Goal: Task Accomplishment & Management: Complete application form

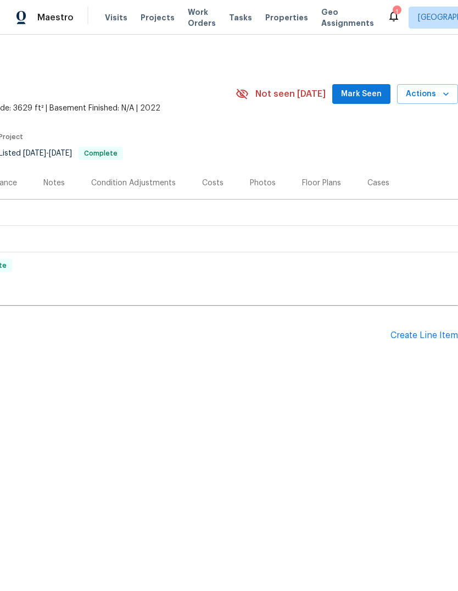
scroll to position [0, 163]
click at [416, 339] on div "Create Line Item" at bounding box center [425, 335] width 68 height 10
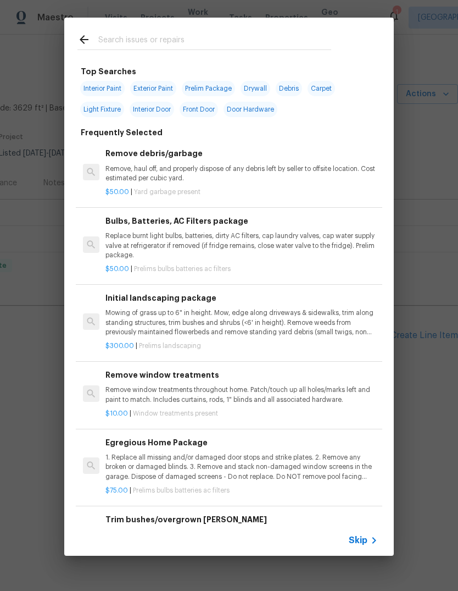
click at [116, 43] on input "text" at bounding box center [214, 41] width 233 height 16
type input "Land"
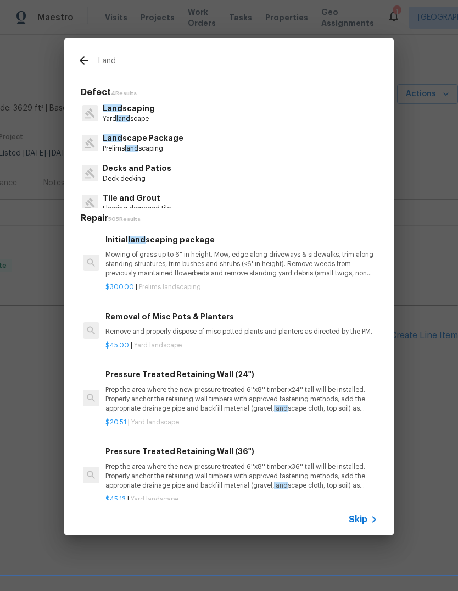
click at [285, 263] on p "Mowing of grass up to 6" in height. Mow, edge along driveways & sidewalks, trim…" at bounding box center [241, 264] width 272 height 28
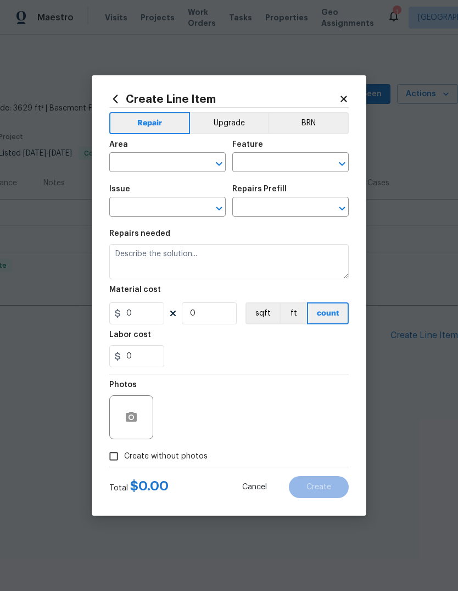
click at [285, 263] on section "Repairs needed Material cost 0 0 sqft ft count Labor cost 0" at bounding box center [229, 298] width 240 height 151
type input "Home Readiness Packages"
type input "Landscape Package"
type textarea "Mowing of grass up to 6" in height. Mow, edge along driveways & sidewalks, trim…"
type input "1"
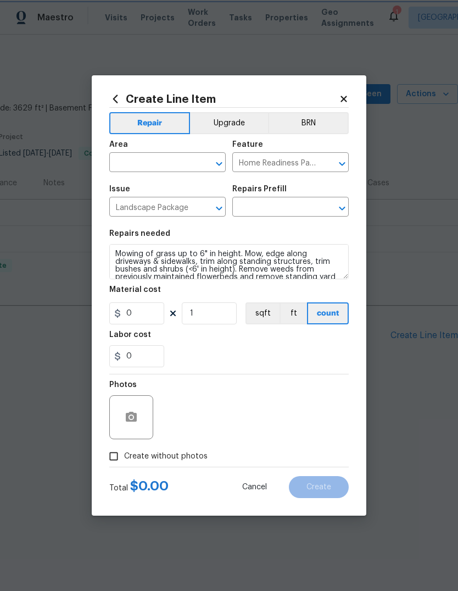
type input "Initial landscaping package $300.00"
type input "300"
click at [168, 159] on input "text" at bounding box center [152, 163] width 86 height 17
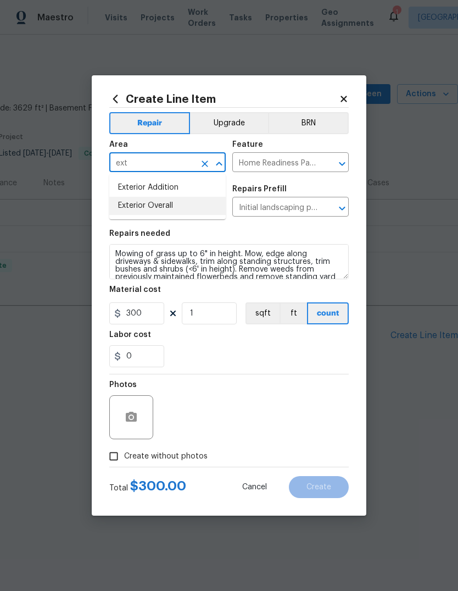
click at [197, 208] on li "Exterior Overall" at bounding box center [167, 206] width 116 height 18
type input "Exterior Overall"
click at [124, 252] on textarea "Mowing of grass up to 6" in height. Mow, edge along driveways & sidewalks, trim…" at bounding box center [229, 261] width 240 height 35
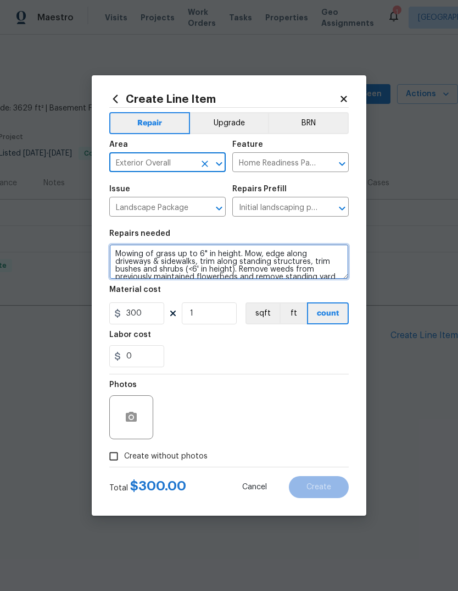
click at [124, 251] on textarea "Mowing of grass up to 6" in height. Mow, edge along driveways & sidewalks, trim…" at bounding box center [229, 261] width 240 height 35
click at [129, 257] on textarea "Mowing of grass up to 6" in height. Mow, edge along driveways & sidewalks, trim…" at bounding box center [229, 261] width 240 height 35
click at [129, 256] on textarea "Mowing of grass up to 6" in height. Mow, edge along driveways & sidewalks, trim…" at bounding box center [229, 261] width 240 height 35
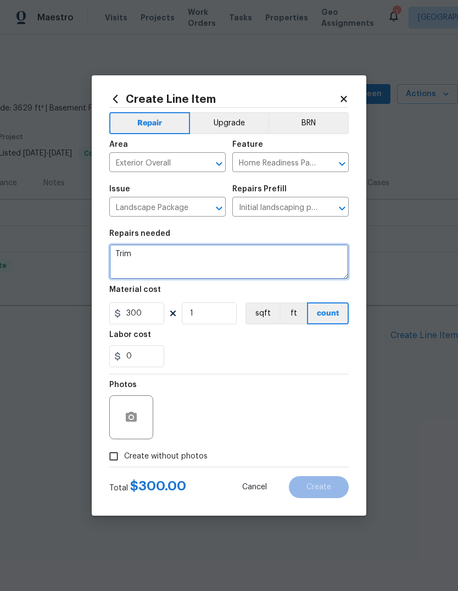
scroll to position [0, 0]
click at [197, 261] on textarea "Trim landscaping all the way around the house. Spray/pool weeds. Add black molt…" at bounding box center [229, 261] width 240 height 35
type textarea "Trim landscaping all the way around the house. Spray/pool weeds. Add black mulc…"
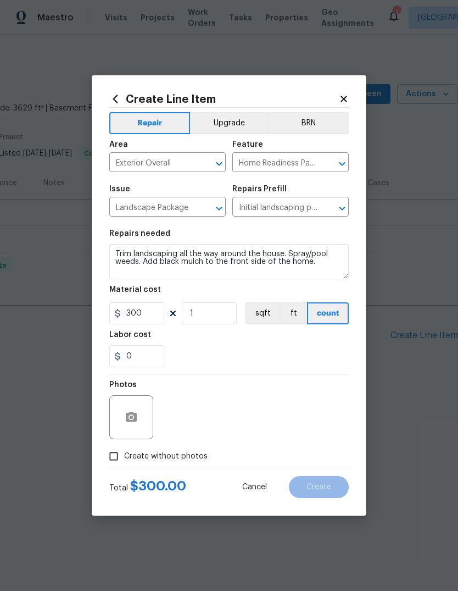
click at [304, 339] on div "Labor cost" at bounding box center [229, 338] width 240 height 14
click at [132, 317] on input "300" at bounding box center [136, 313] width 55 height 22
click at [132, 316] on input "300" at bounding box center [136, 313] width 55 height 22
type input "250"
click at [307, 350] on div "0" at bounding box center [229, 356] width 240 height 22
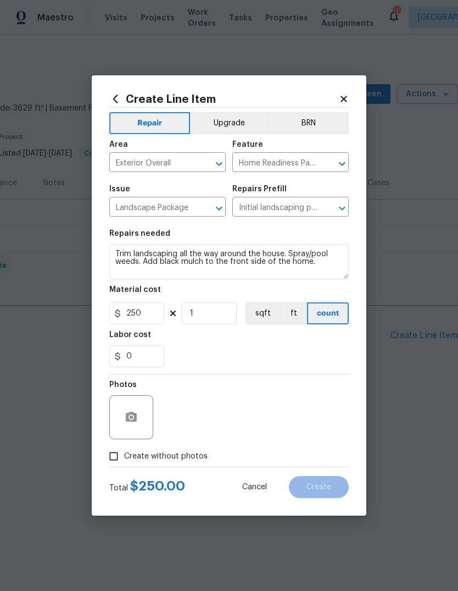
click at [114, 460] on input "Create without photos" at bounding box center [113, 456] width 21 height 21
checkbox input "true"
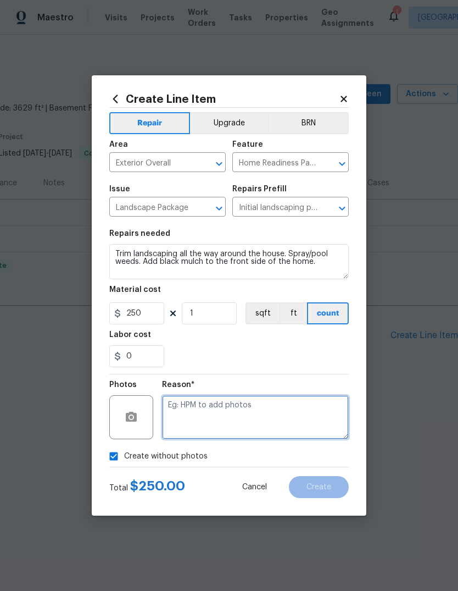
click at [309, 417] on textarea at bounding box center [255, 417] width 187 height 44
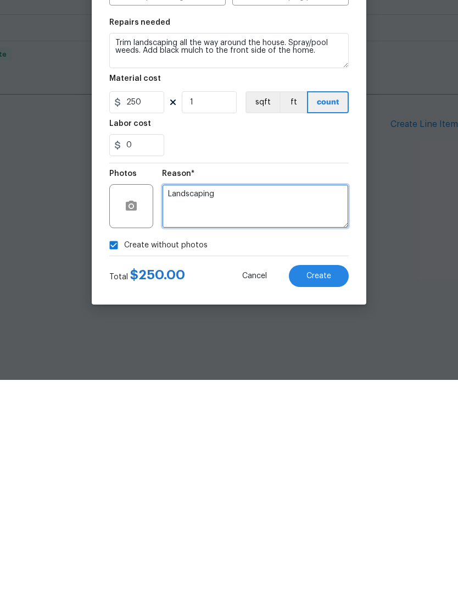
type textarea "Landscaping"
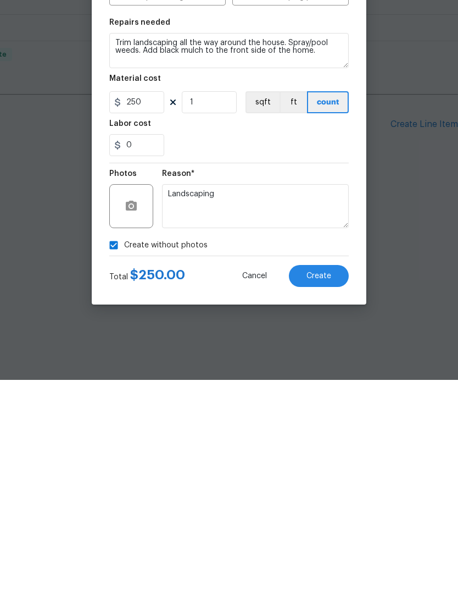
click at [333, 476] on button "Create" at bounding box center [319, 487] width 60 height 22
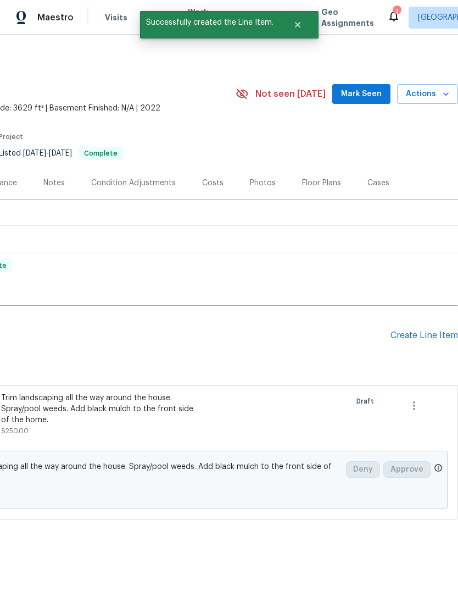
click at [63, 395] on div "Trim landscaping all the way around the house. Spray/pool weeds. Add black mulc…" at bounding box center [97, 408] width 193 height 33
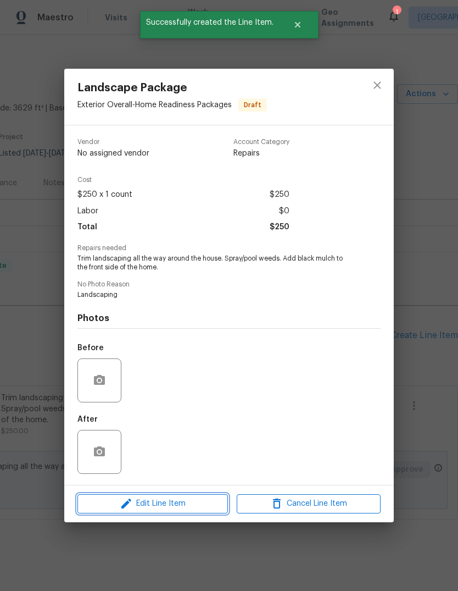
click at [196, 501] on span "Edit Line Item" at bounding box center [153, 504] width 144 height 14
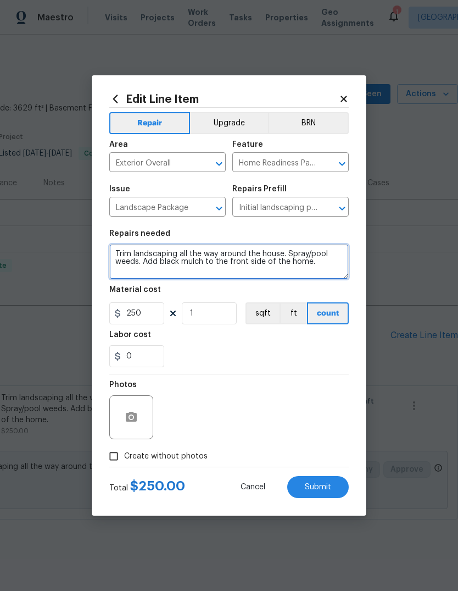
click at [319, 251] on textarea "Trim landscaping all the way around the house. Spray/pool weeds. Add black mulc…" at bounding box center [229, 261] width 240 height 35
click at [319, 250] on textarea "Trim landscaping all the way around the house. Spray/pool weeds. Add black mulc…" at bounding box center [229, 261] width 240 height 35
type textarea "Trim landscaping all the way around the house. Spray/pull weeds. Add black mulc…"
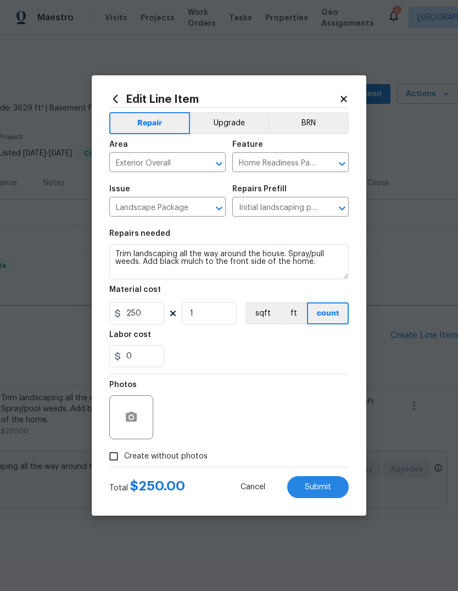
click at [320, 348] on div "0" at bounding box center [229, 356] width 240 height 22
click at [118, 455] on input "Create without photos" at bounding box center [113, 456] width 21 height 21
checkbox input "true"
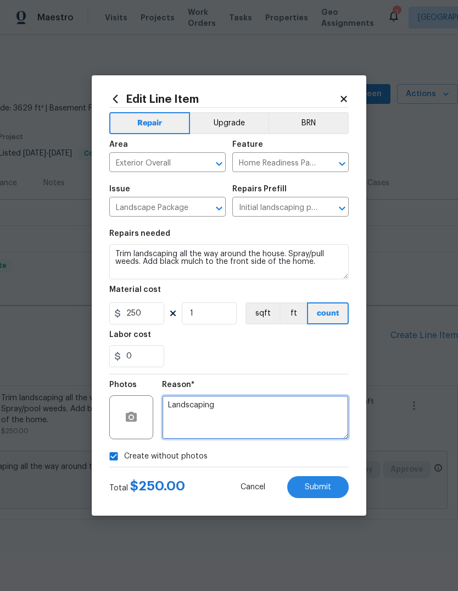
click at [310, 425] on textarea "Landscaping" at bounding box center [255, 417] width 187 height 44
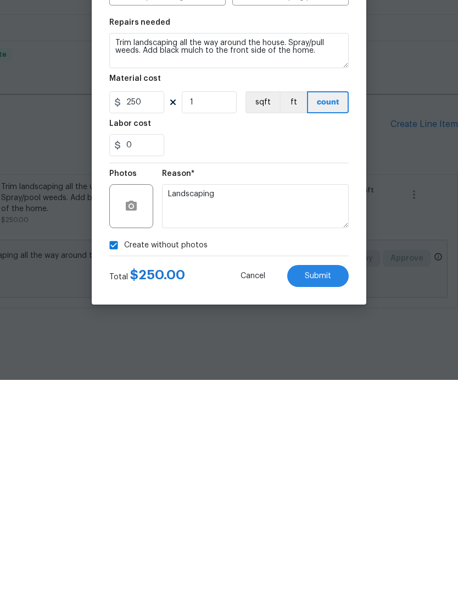
click at [333, 476] on button "Submit" at bounding box center [318, 487] width 62 height 22
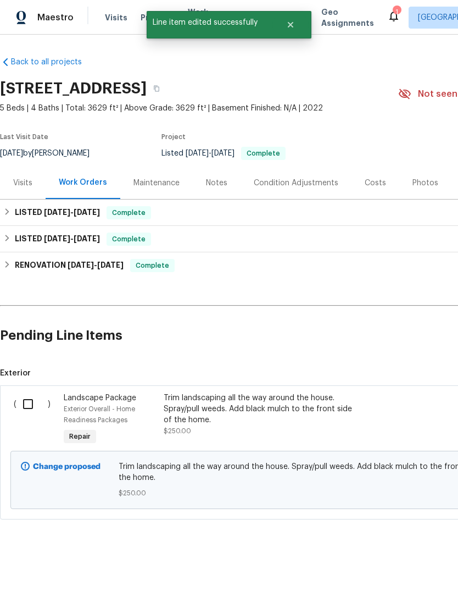
scroll to position [0, -1]
click at [30, 393] on input "checkbox" at bounding box center [31, 403] width 31 height 23
checkbox input "true"
click at [412, 560] on span "Create Work Order" at bounding box center [395, 563] width 73 height 14
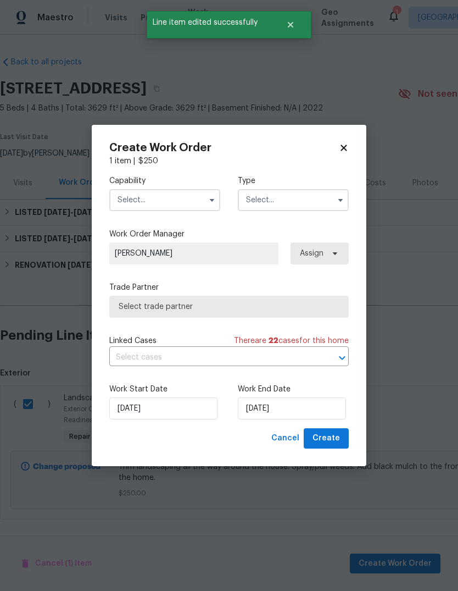
click at [185, 209] on input "text" at bounding box center [164, 200] width 111 height 22
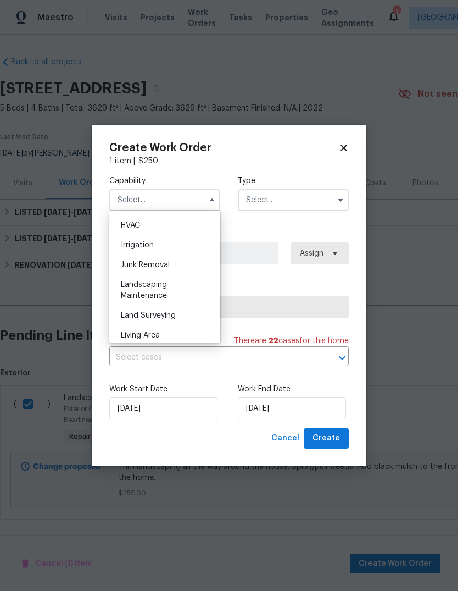
scroll to position [662, 0]
click at [177, 291] on div "Landscaping Maintenance" at bounding box center [164, 289] width 105 height 31
type input "Landscaping Maintenance"
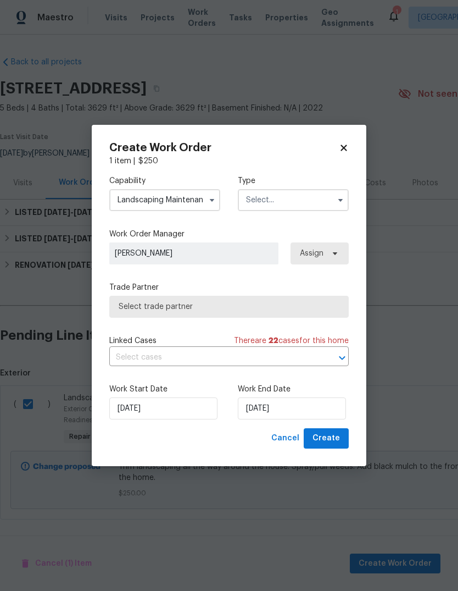
click at [310, 197] on input "text" at bounding box center [293, 200] width 111 height 22
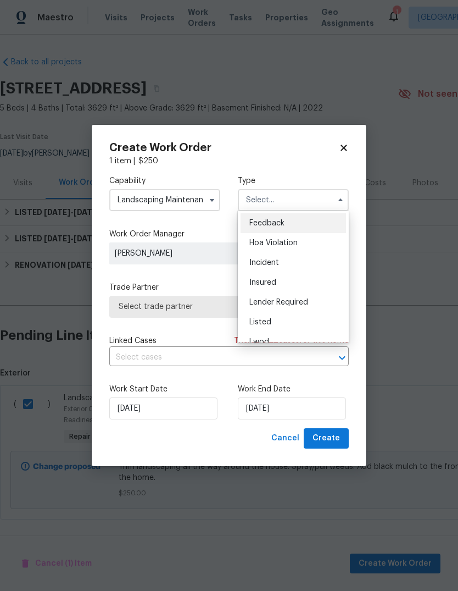
click at [296, 319] on div "Listed" at bounding box center [293, 322] width 105 height 20
type input "Listed"
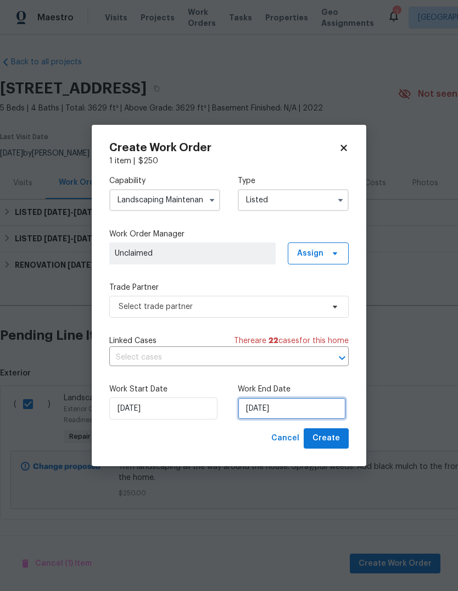
click at [324, 407] on input "[DATE]" at bounding box center [292, 408] width 108 height 22
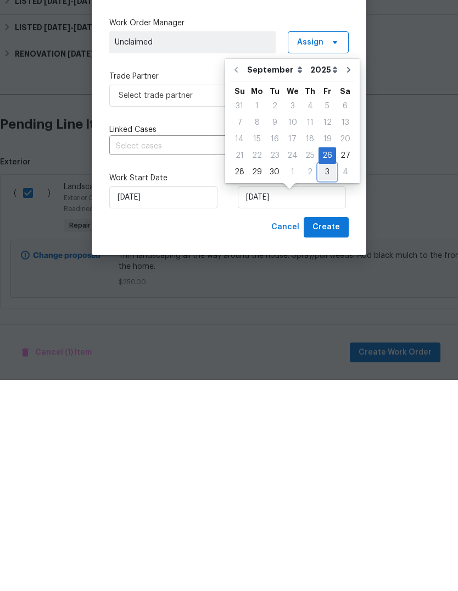
click at [325, 375] on div "3" at bounding box center [328, 382] width 18 height 15
type input "[DATE]"
select select "9"
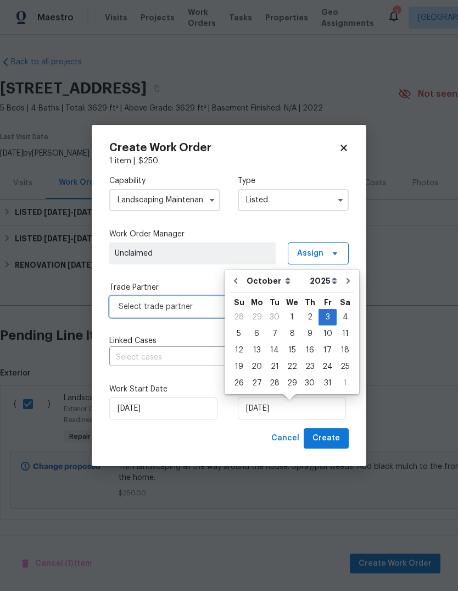
click at [130, 299] on span "Select trade partner" at bounding box center [229, 307] width 240 height 22
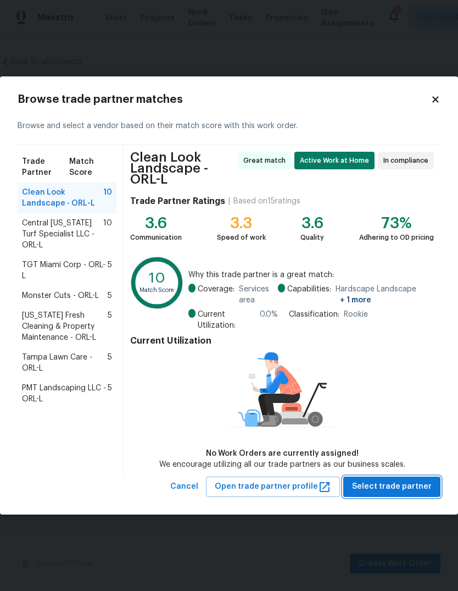
click at [426, 486] on span "Select trade partner" at bounding box center [392, 487] width 80 height 14
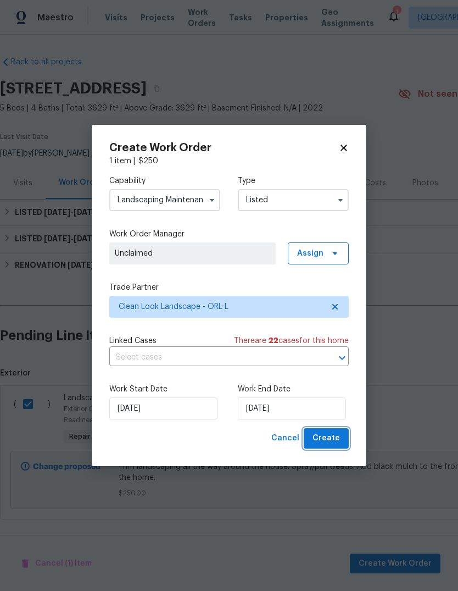
click at [345, 436] on button "Create" at bounding box center [326, 438] width 45 height 20
checkbox input "false"
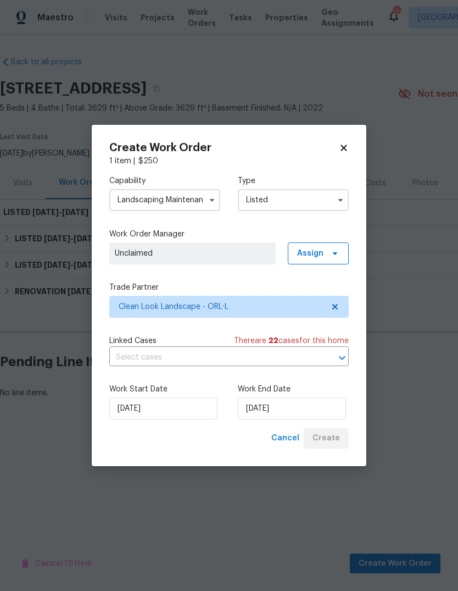
scroll to position [0, 0]
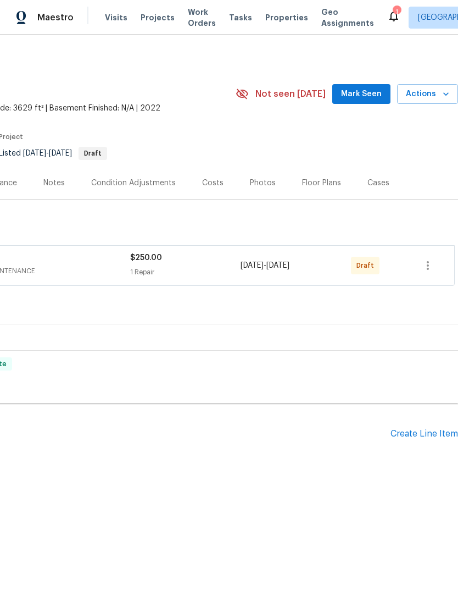
scroll to position [0, 163]
click at [437, 264] on button "button" at bounding box center [428, 265] width 26 height 26
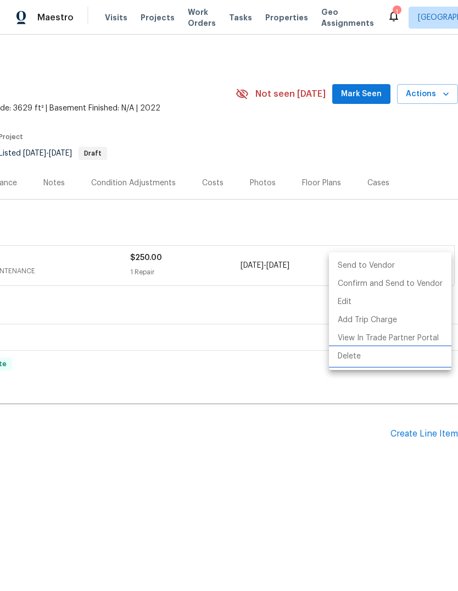
click at [377, 357] on li "Delete" at bounding box center [390, 356] width 123 height 18
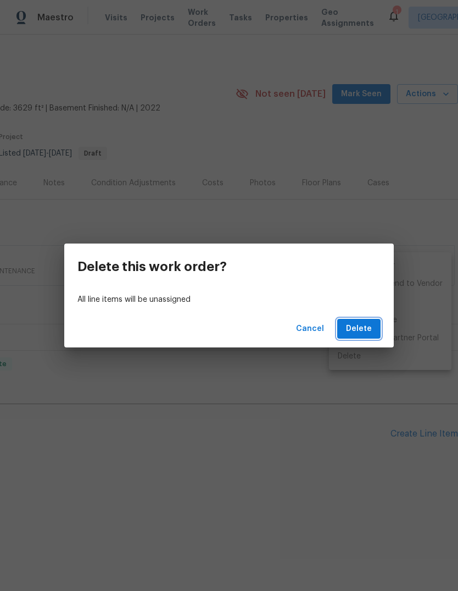
click at [361, 335] on span "Delete" at bounding box center [359, 329] width 26 height 14
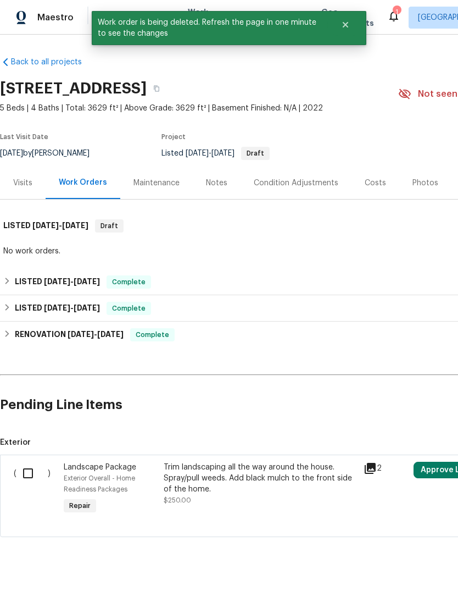
scroll to position [0, -1]
click at [29, 477] on input "checkbox" at bounding box center [31, 472] width 31 height 23
checkbox input "true"
click at [408, 564] on span "Create Work Order" at bounding box center [395, 563] width 73 height 14
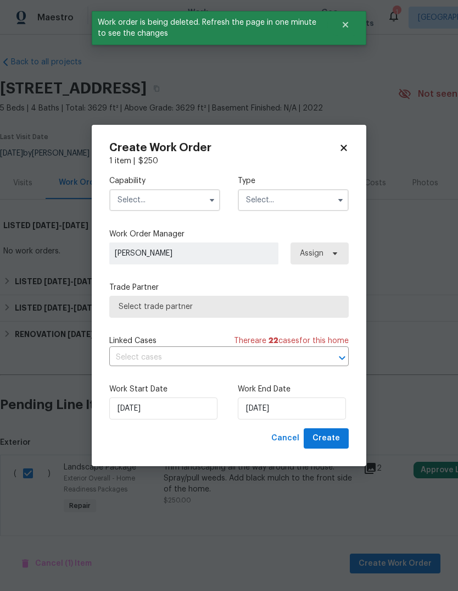
click at [134, 203] on input "text" at bounding box center [164, 200] width 111 height 22
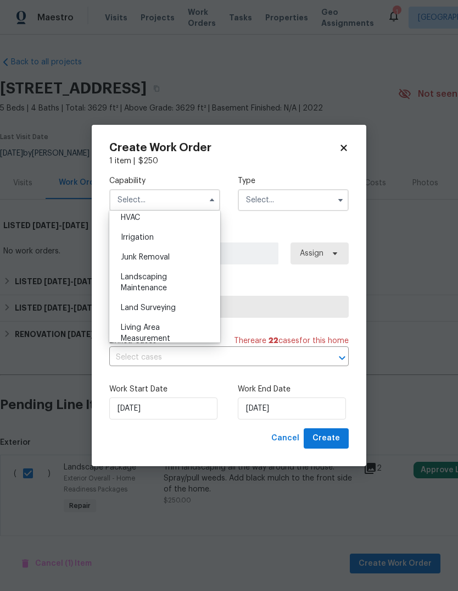
scroll to position [669, 0]
click at [133, 282] on div "Landscaping Maintenance" at bounding box center [164, 283] width 105 height 31
type input "Landscaping Maintenance"
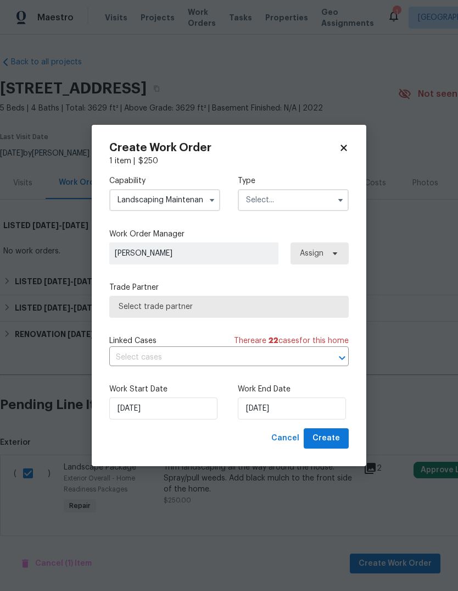
click at [322, 192] on input "text" at bounding box center [293, 200] width 111 height 22
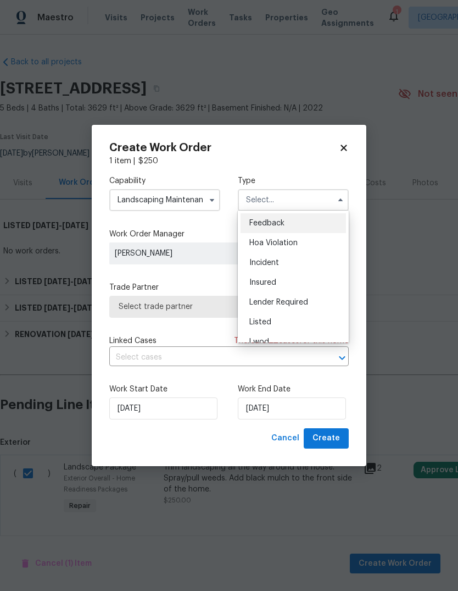
click at [302, 319] on div "Listed" at bounding box center [293, 322] width 105 height 20
type input "Listed"
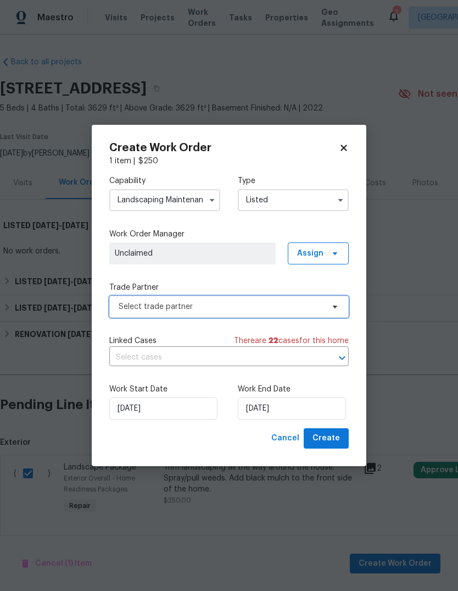
click at [326, 307] on span "Select trade partner" at bounding box center [229, 307] width 240 height 22
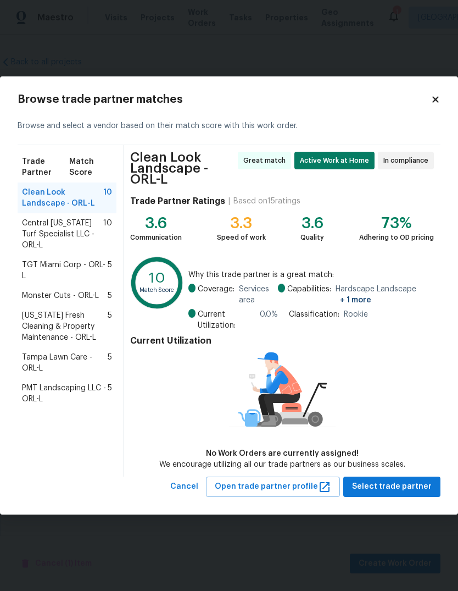
click at [48, 228] on span "Central [US_STATE] Turf Specialist LLC - ORL-L" at bounding box center [62, 234] width 81 height 33
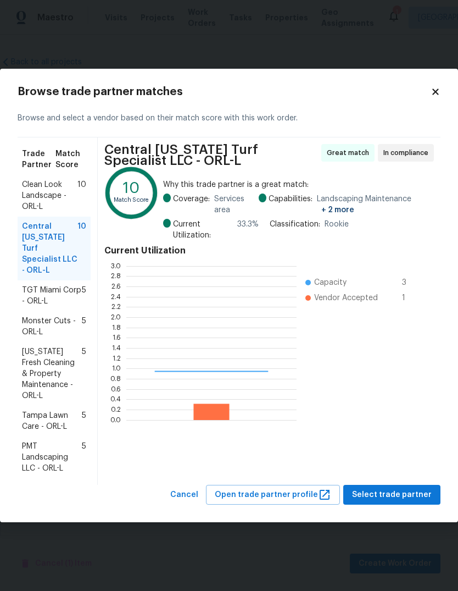
scroll to position [154, 170]
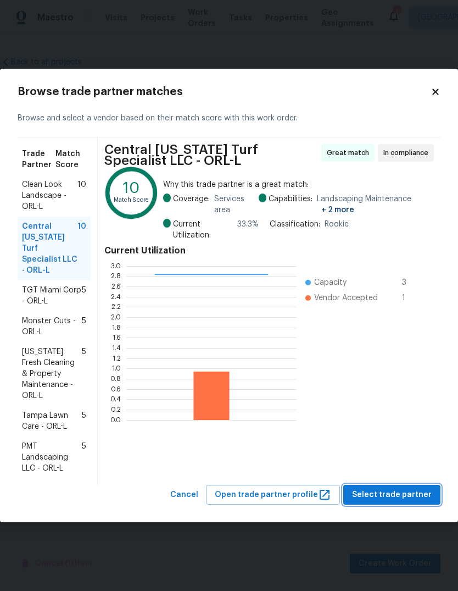
click at [424, 488] on span "Select trade partner" at bounding box center [392, 495] width 80 height 14
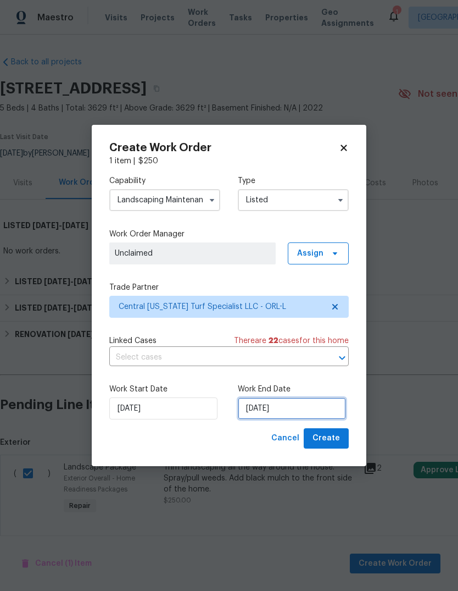
click at [326, 399] on input "[DATE]" at bounding box center [292, 408] width 108 height 22
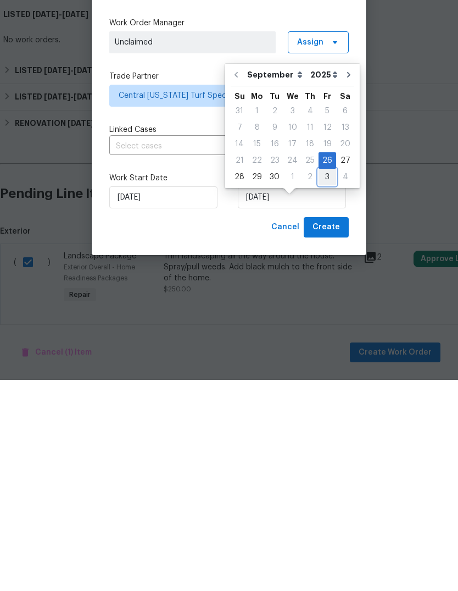
click at [321, 380] on div "3" at bounding box center [328, 387] width 18 height 15
type input "[DATE]"
select select "9"
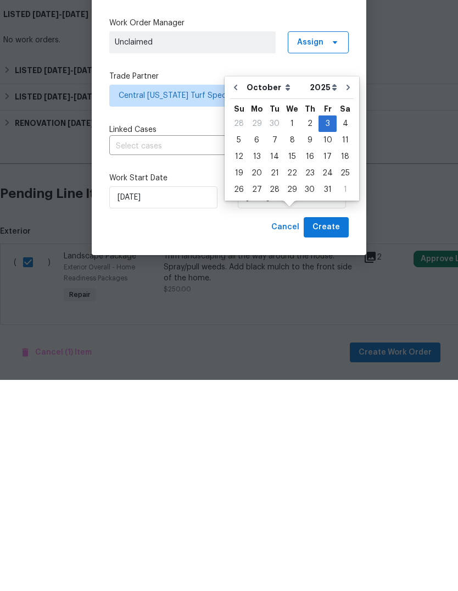
scroll to position [21, 0]
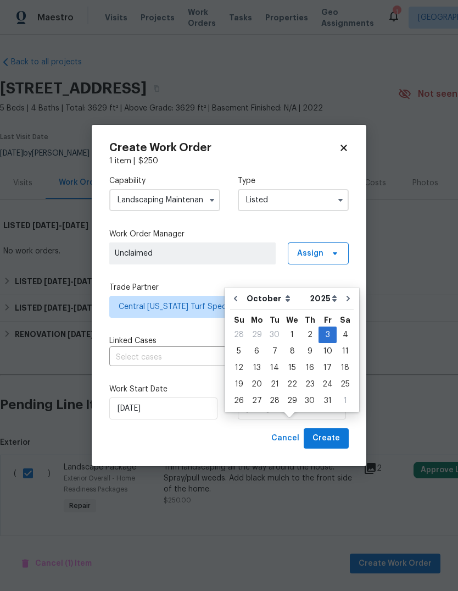
click at [331, 438] on span "Create" at bounding box center [326, 438] width 27 height 14
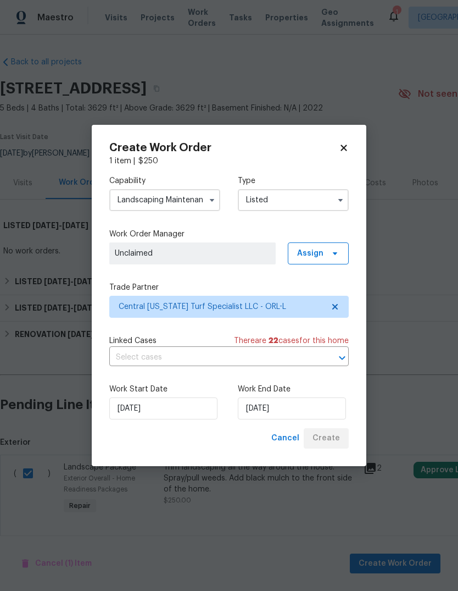
checkbox input "false"
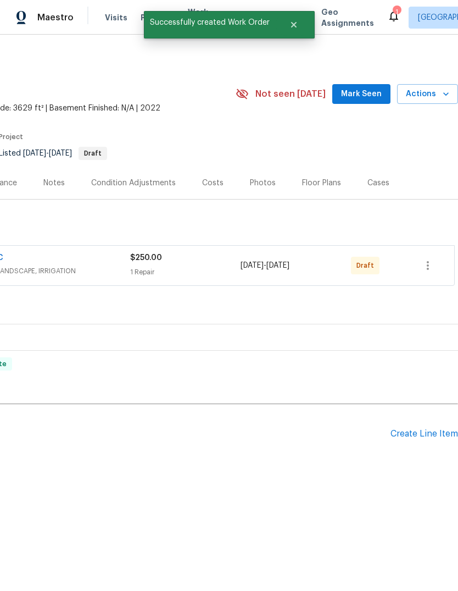
scroll to position [0, 163]
click at [435, 266] on icon "button" at bounding box center [427, 265] width 13 height 13
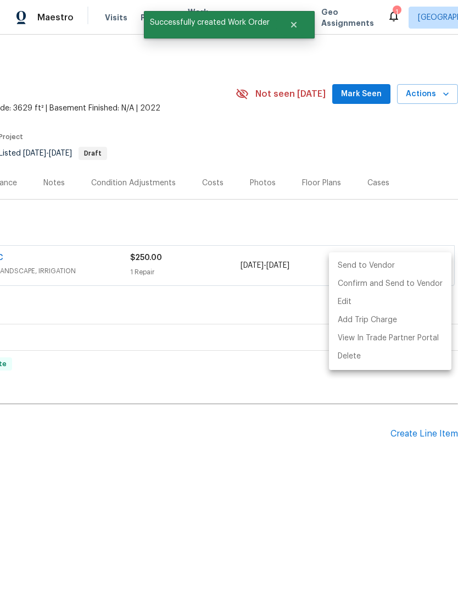
click at [408, 264] on li "Send to Vendor" at bounding box center [390, 266] width 123 height 18
click at [305, 456] on div at bounding box center [229, 295] width 458 height 591
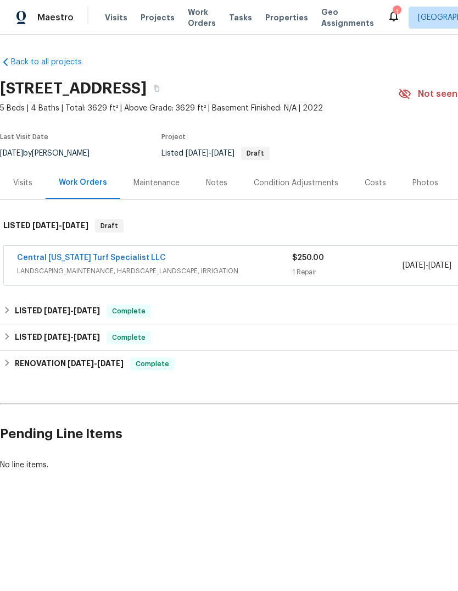
scroll to position [0, 0]
